Goal: Task Accomplishment & Management: Complete application form

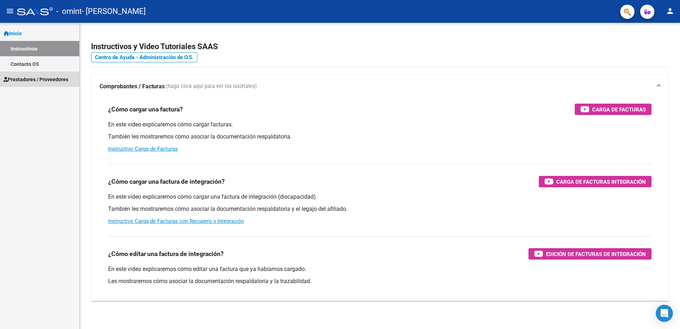
click at [27, 81] on span "Prestadores / Proveedores" at bounding box center [36, 79] width 65 height 8
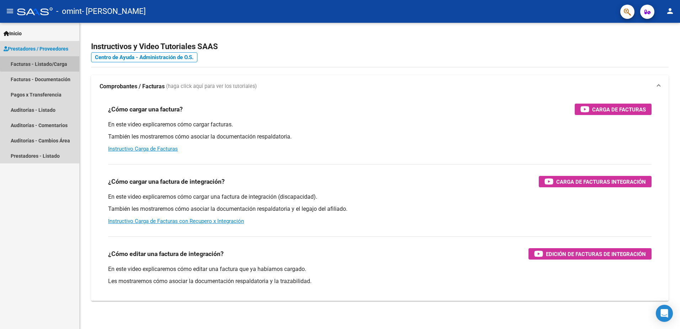
click at [50, 62] on link "Facturas - Listado/Carga" at bounding box center [39, 63] width 79 height 15
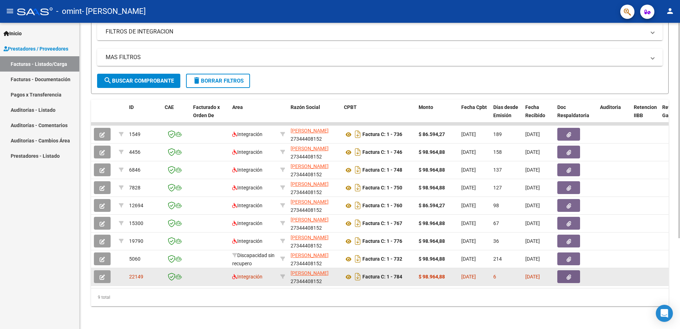
click at [98, 271] on button "button" at bounding box center [102, 276] width 17 height 13
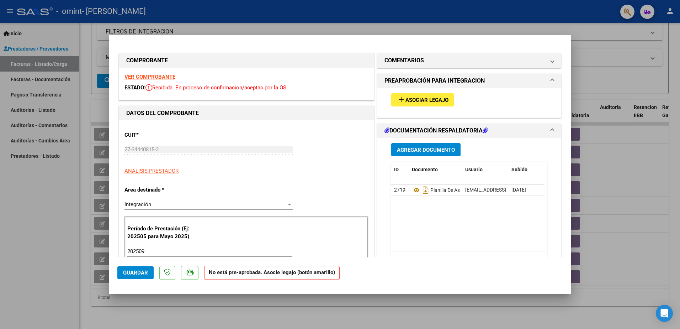
click at [444, 99] on span "Asociar Legajo" at bounding box center [427, 100] width 43 height 6
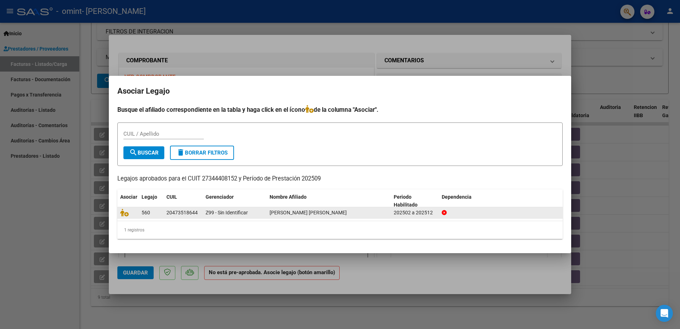
click at [181, 212] on div "20473518644" at bounding box center [182, 213] width 31 height 8
click at [122, 215] on icon at bounding box center [124, 213] width 9 height 8
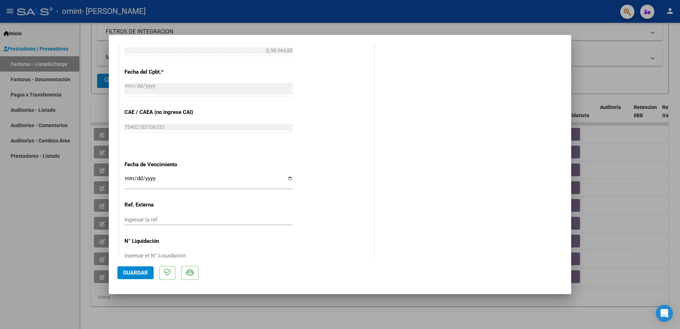
scroll to position [397, 0]
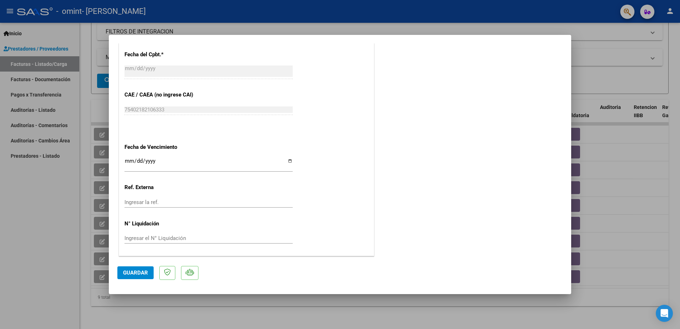
click at [118, 274] on button "Guardar" at bounding box center [135, 272] width 36 height 13
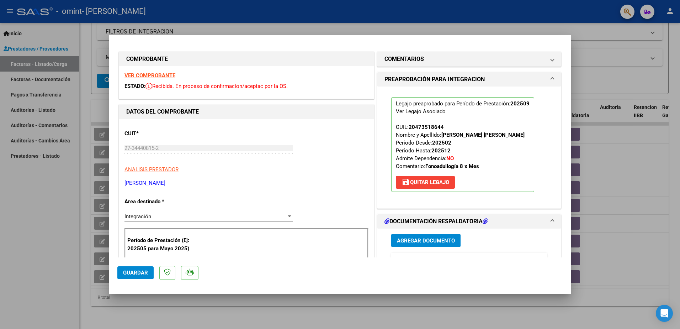
scroll to position [0, 0]
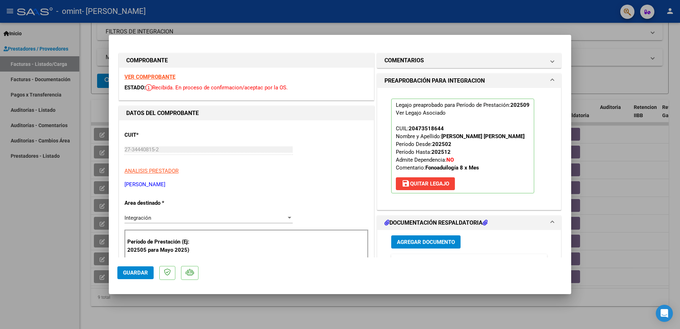
click at [603, 178] on div at bounding box center [340, 164] width 680 height 329
type input "$ 0,00"
